Goal: Manage account settings

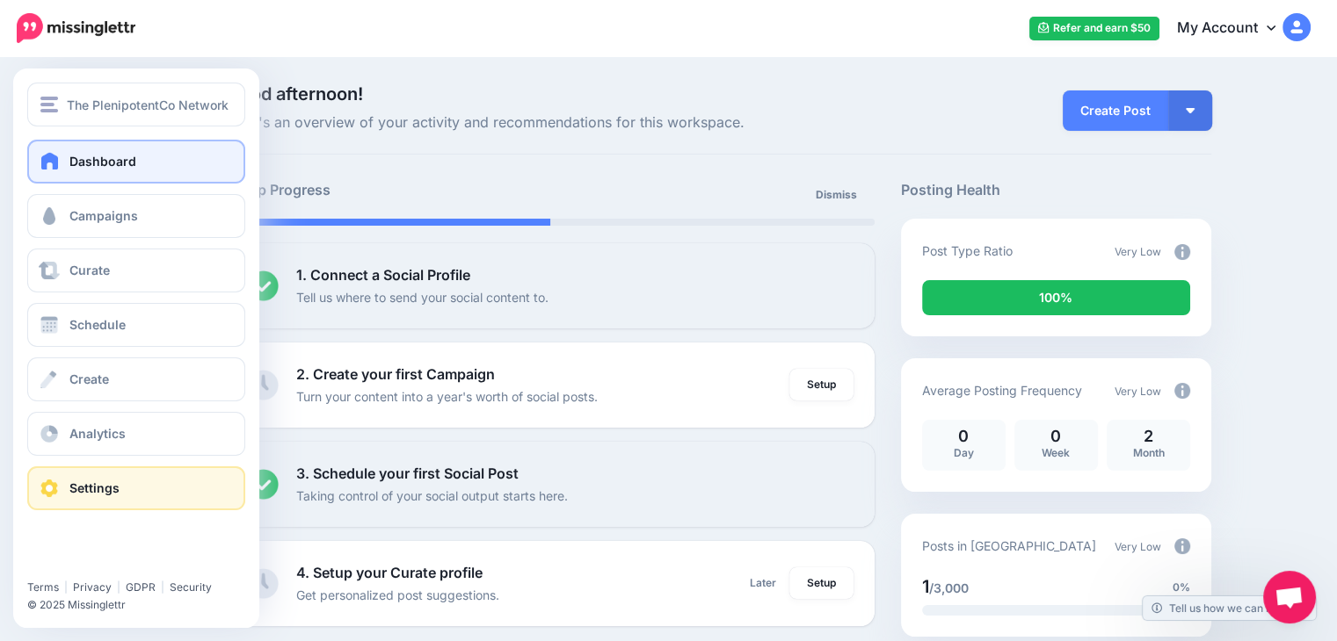
click at [87, 482] on span "Settings" at bounding box center [94, 488] width 50 height 15
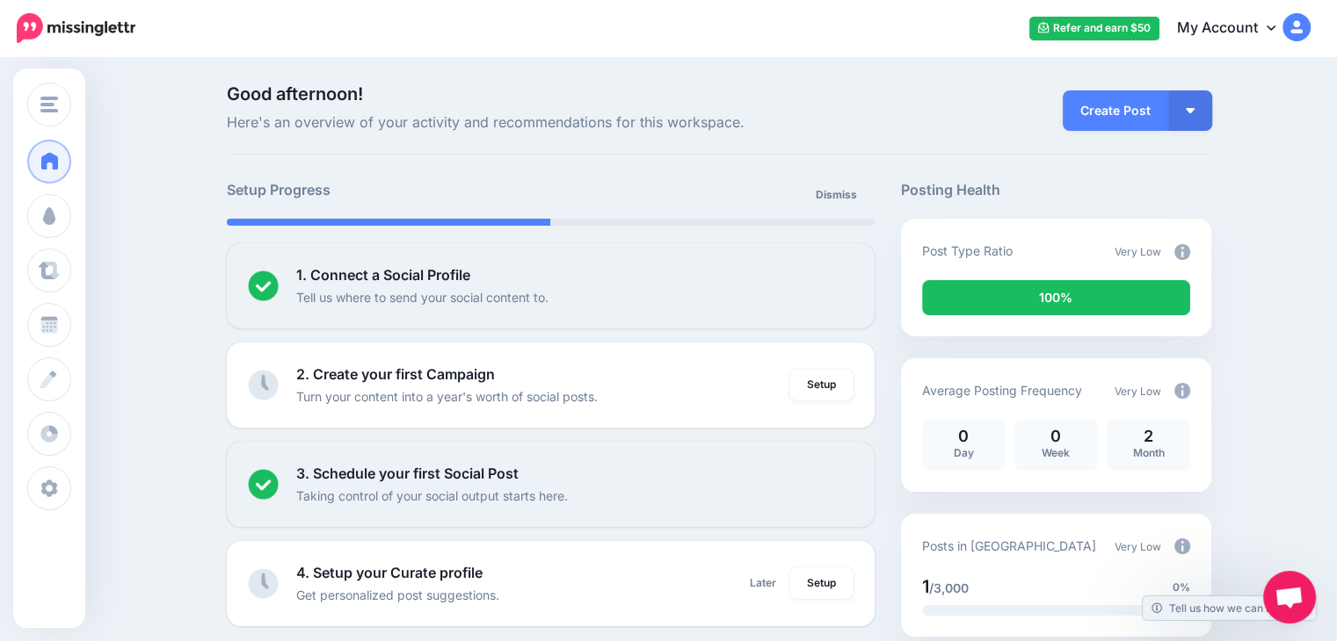
click at [400, 0] on nav "Refer and earn $50 My Account Dashboard My Account Logout" at bounding box center [668, 28] width 1310 height 56
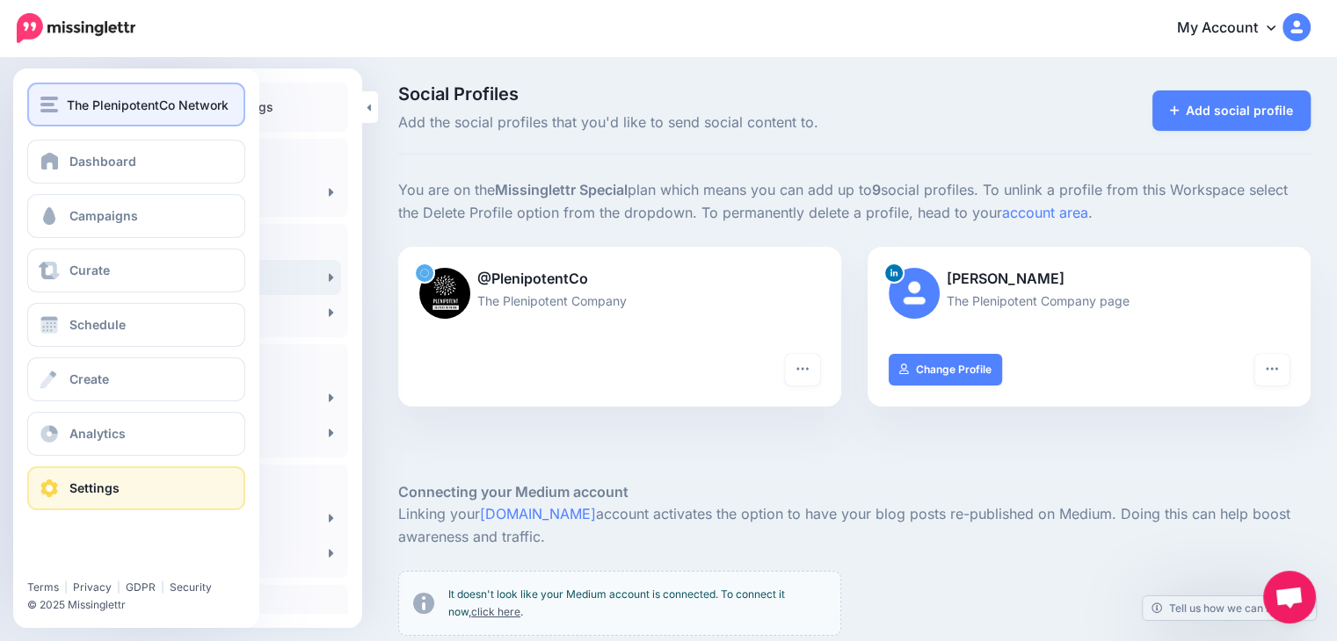
click at [90, 103] on span "The PlenipotentCo Network" at bounding box center [148, 105] width 162 height 20
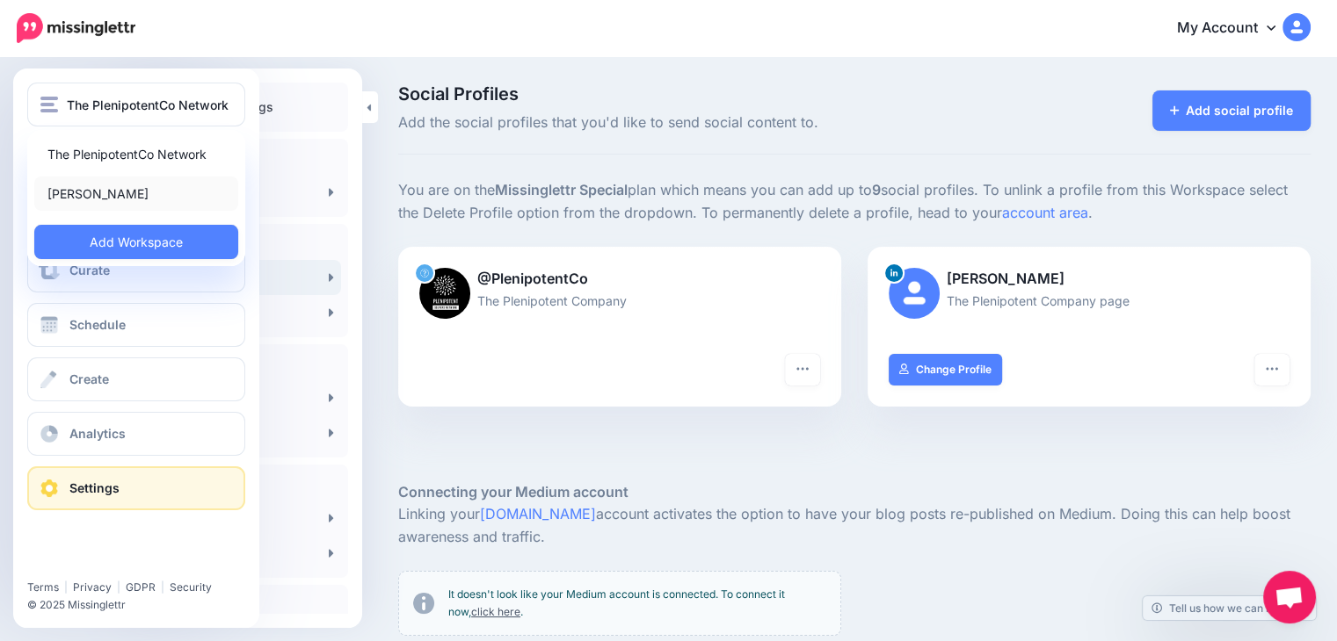
click at [91, 199] on link "[PERSON_NAME]" at bounding box center [136, 194] width 204 height 34
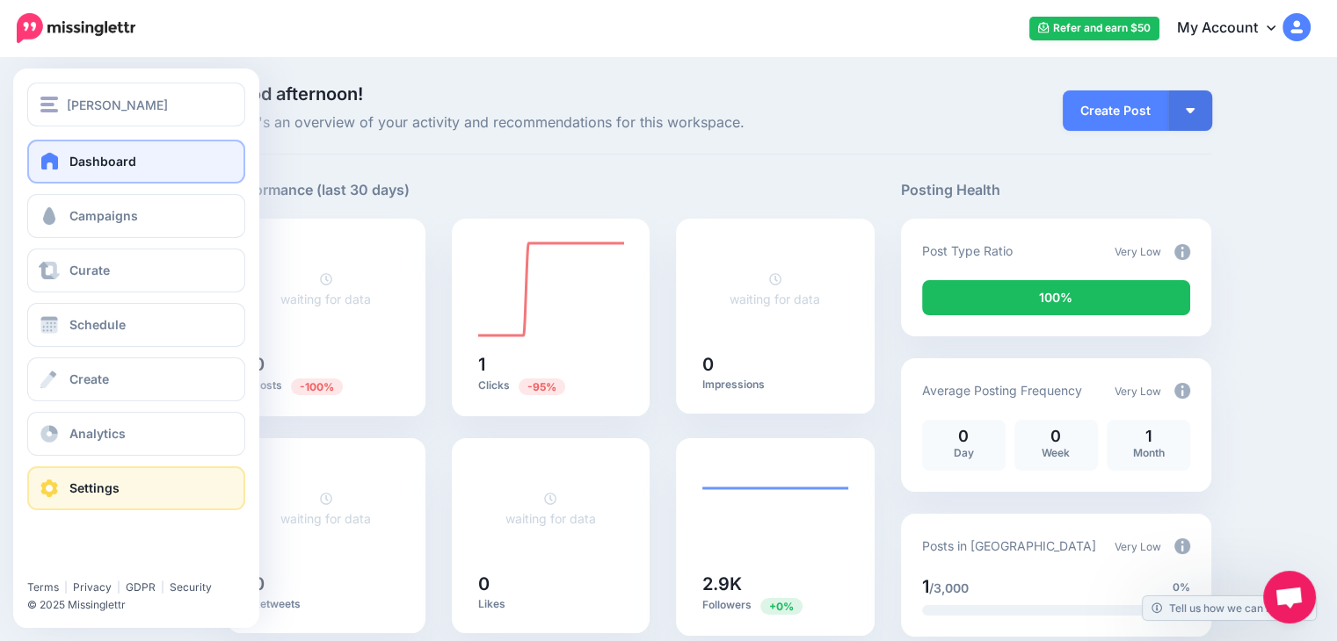
click at [76, 493] on span "Settings" at bounding box center [94, 488] width 50 height 15
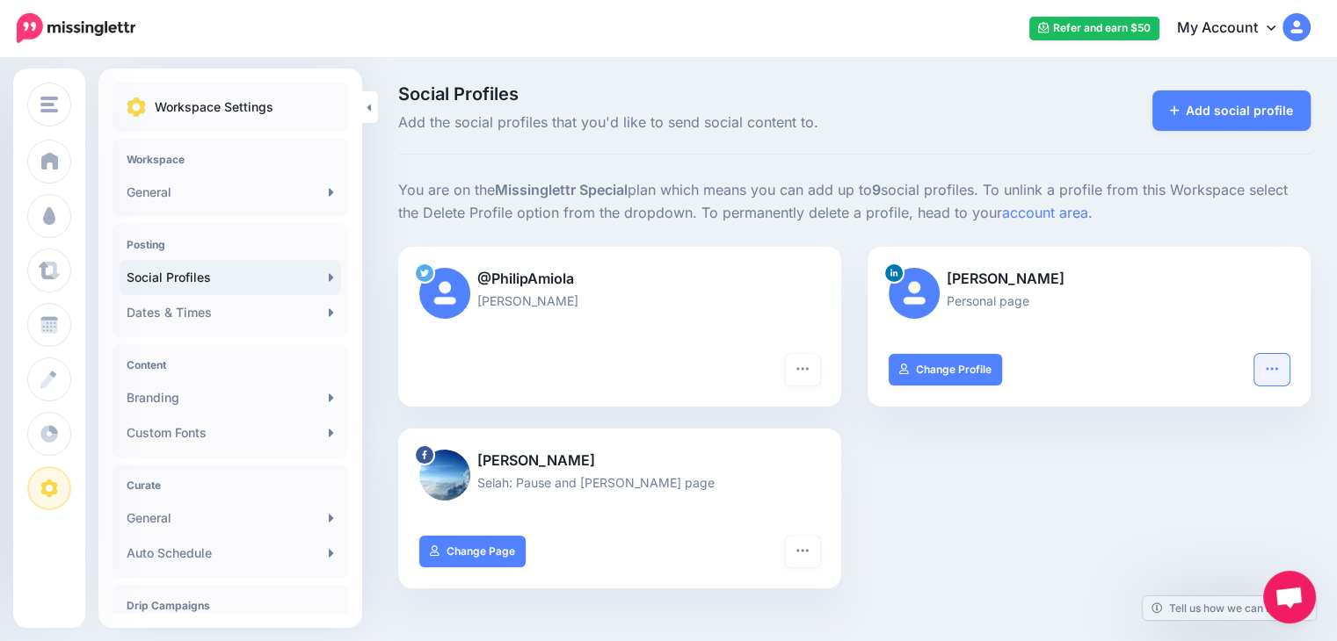
click at [1277, 368] on icon "button" at bounding box center [1270, 368] width 11 height 3
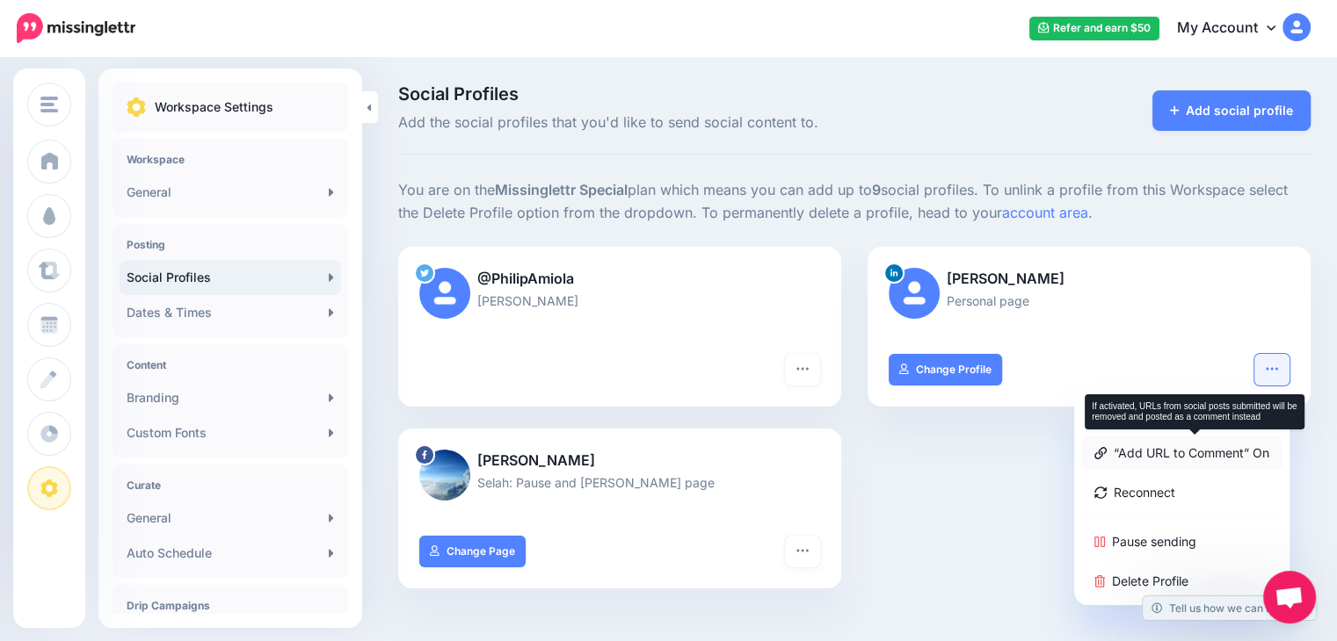
click at [1156, 456] on link "“Add URL to Comment” On" at bounding box center [1181, 453] width 201 height 34
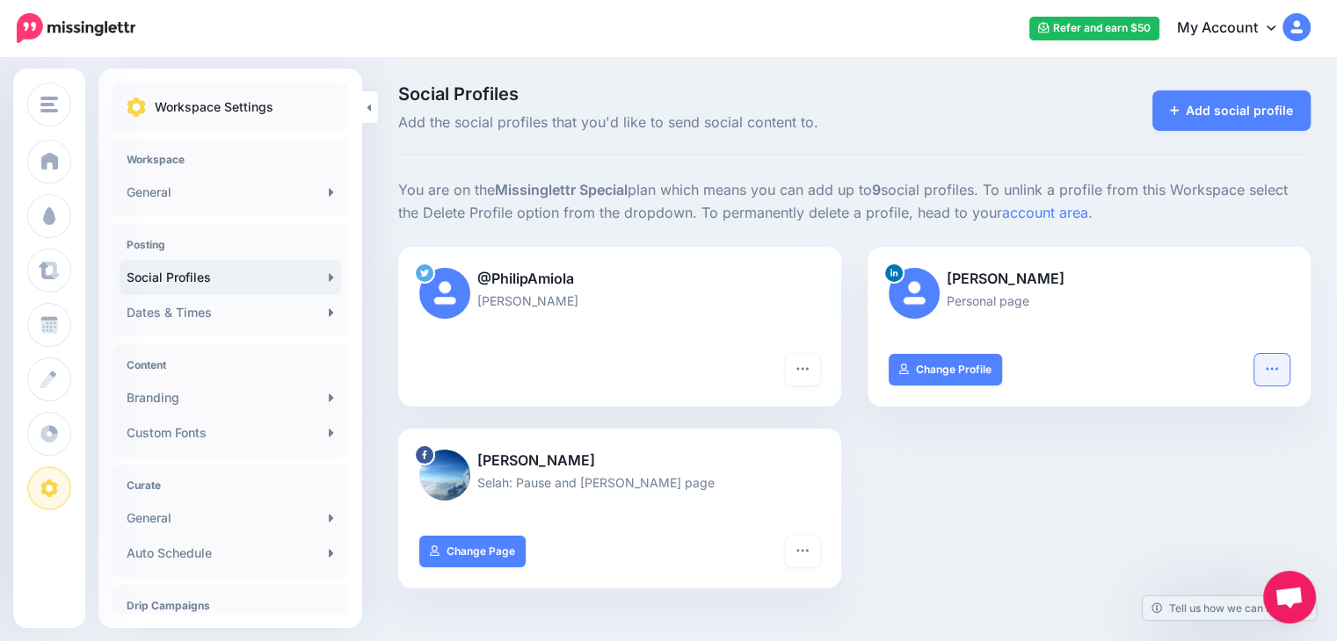
click at [1279, 373] on icon "button" at bounding box center [1271, 369] width 14 height 14
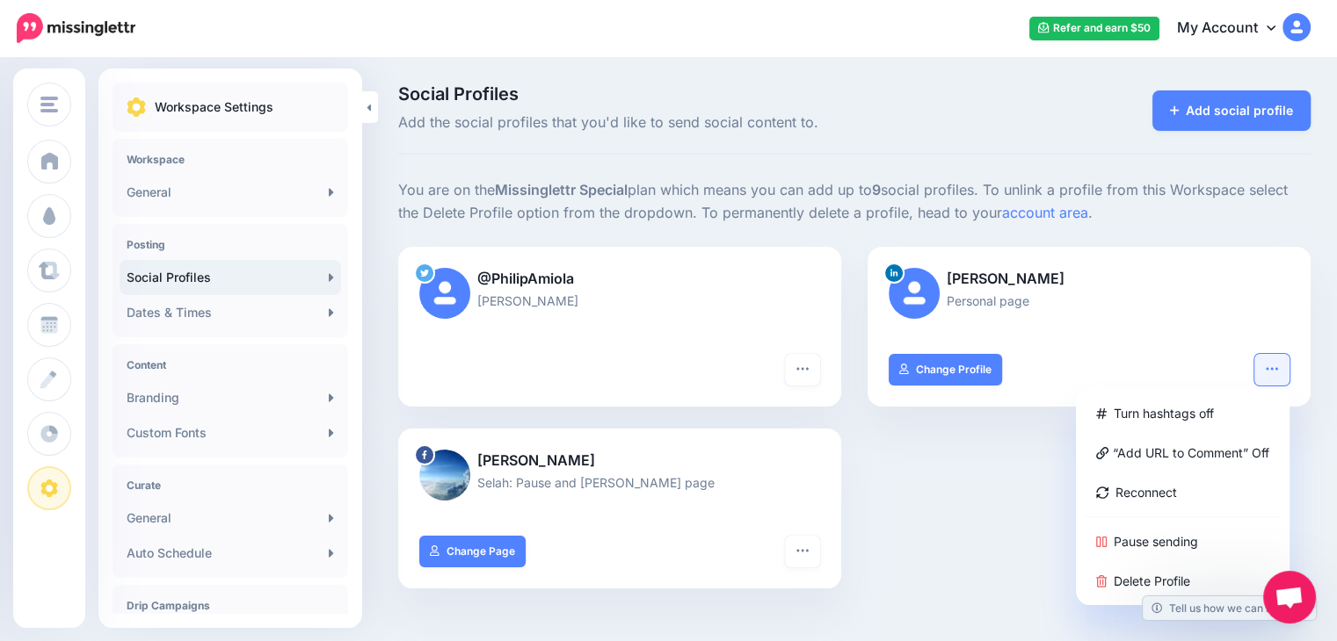
click at [953, 92] on span "Social Profiles" at bounding box center [697, 94] width 599 height 18
